Goal: Obtain resource: Download file/media

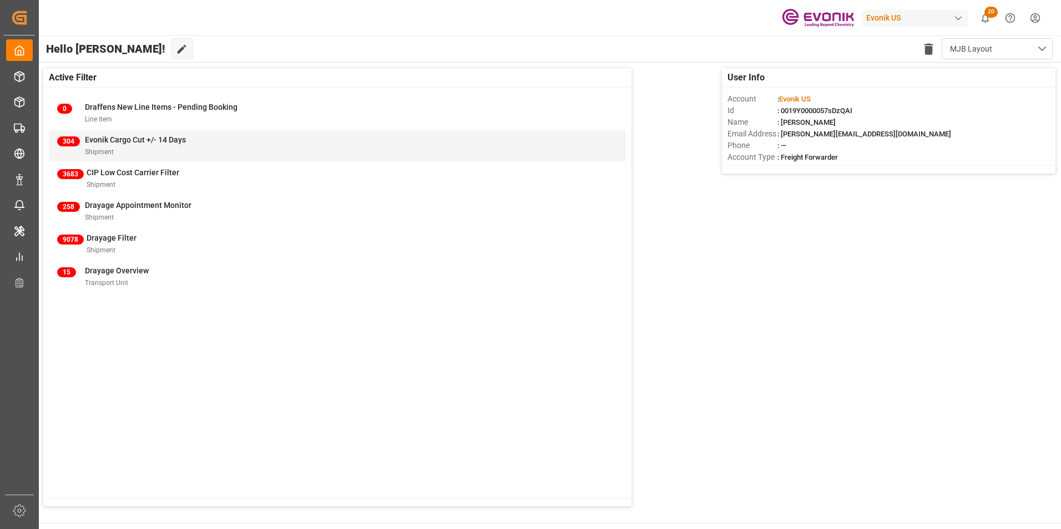
click at [126, 141] on span "Evonik Cargo Cut +/- 14 Days" at bounding box center [135, 139] width 101 height 9
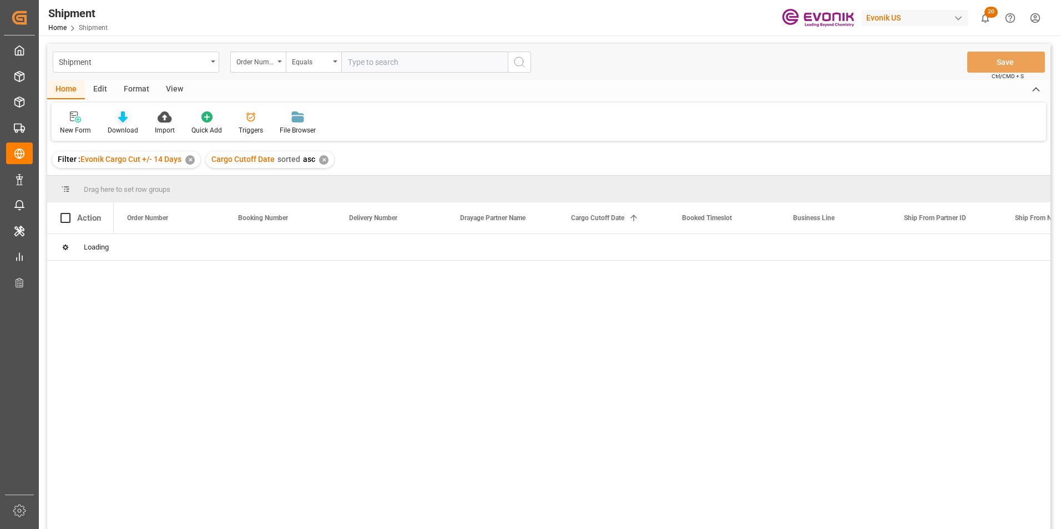
click at [120, 117] on icon at bounding box center [122, 117] width 9 height 11
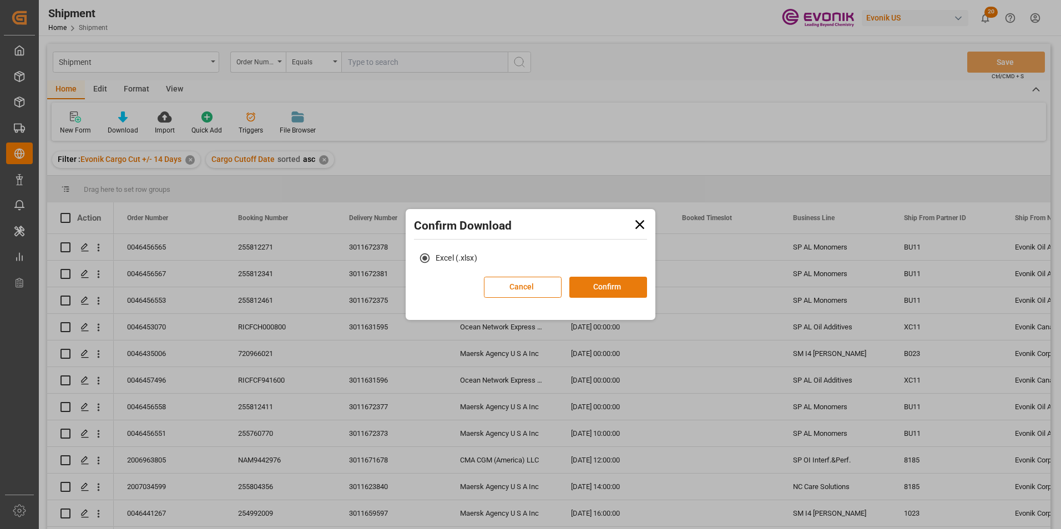
click at [616, 286] on button "Confirm" at bounding box center [608, 287] width 78 height 21
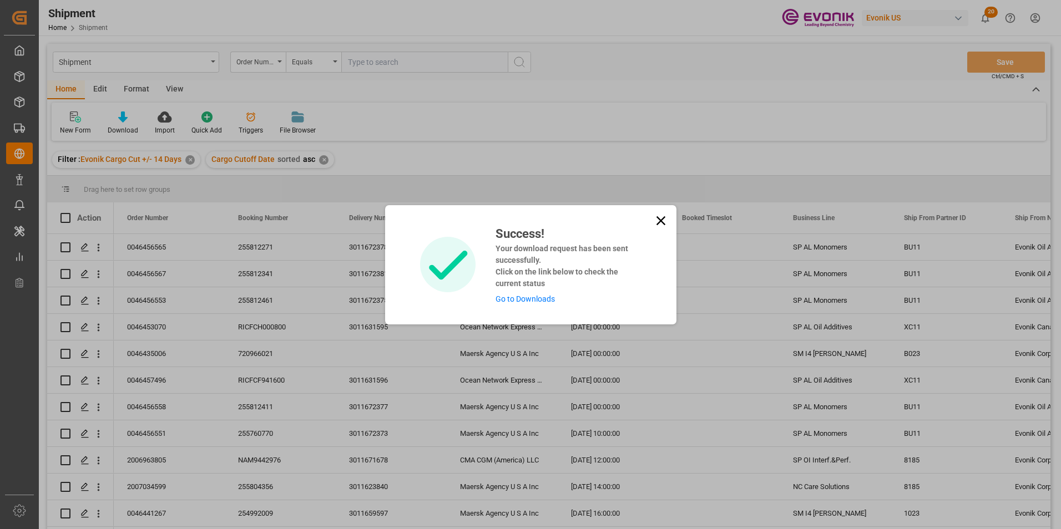
click at [538, 297] on link "Go to Downloads" at bounding box center [524, 299] width 59 height 9
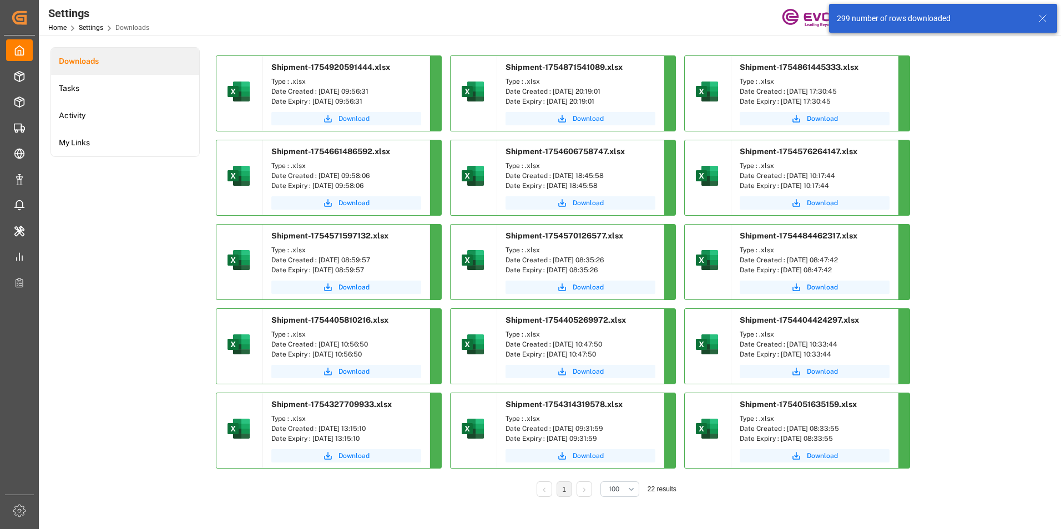
click at [353, 115] on span "Download" at bounding box center [353, 119] width 31 height 10
